Goal: Information Seeking & Learning: Learn about a topic

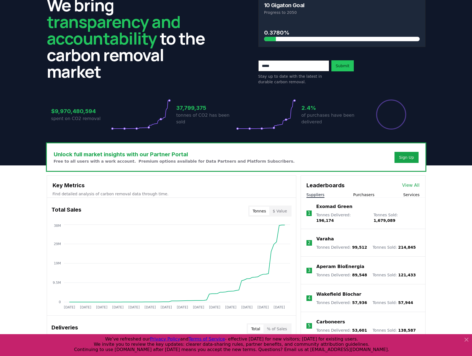
scroll to position [55, 0]
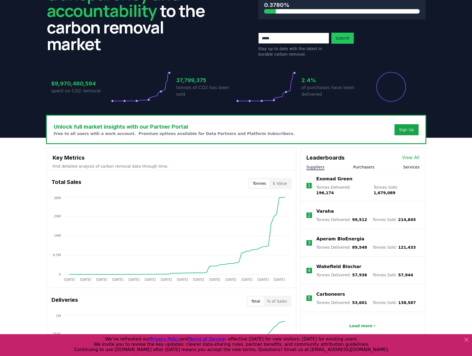
click at [327, 208] on p "Varaha" at bounding box center [324, 211] width 17 height 7
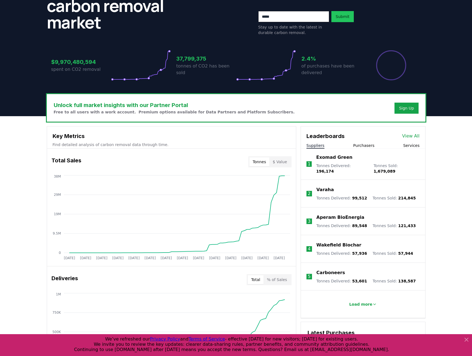
scroll to position [83, 0]
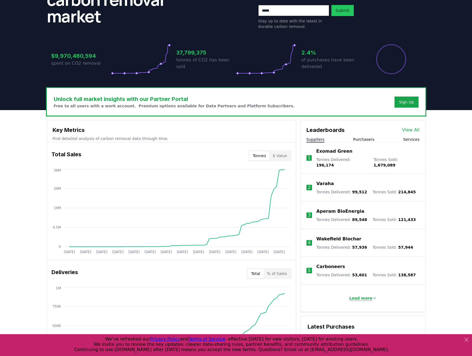
click at [363, 296] on p "Load more" at bounding box center [360, 299] width 23 height 6
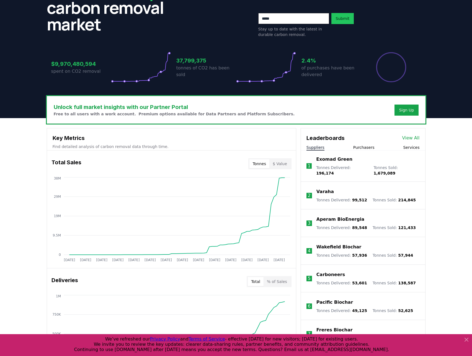
scroll to position [28, 0]
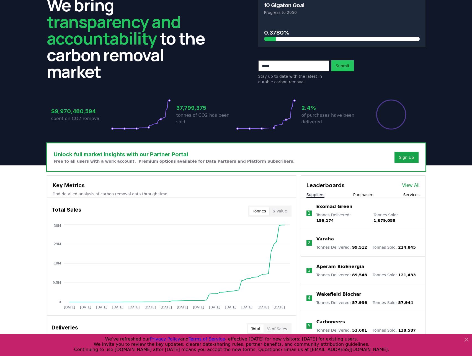
click at [294, 65] on input "email" at bounding box center [293, 65] width 71 height 11
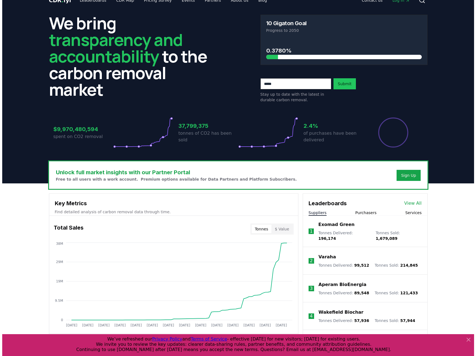
scroll to position [0, 0]
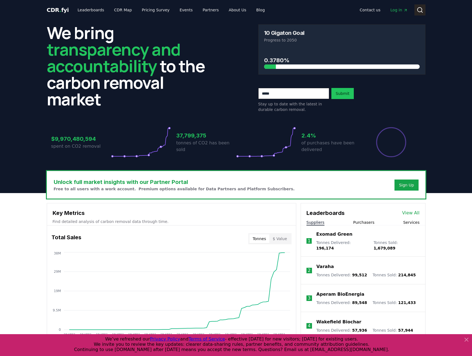
click at [420, 12] on icon at bounding box center [420, 10] width 7 height 7
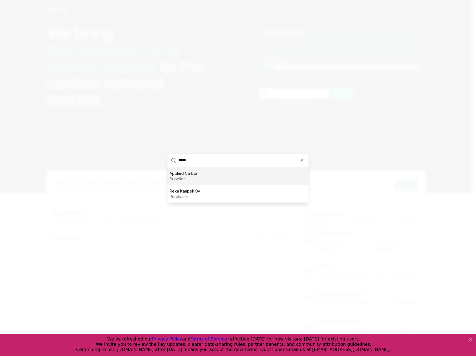
type input "*****"
click at [200, 176] on div "Applied Carbon supplier" at bounding box center [237, 176] width 141 height 18
